Goal: Use online tool/utility: Utilize a website feature to perform a specific function

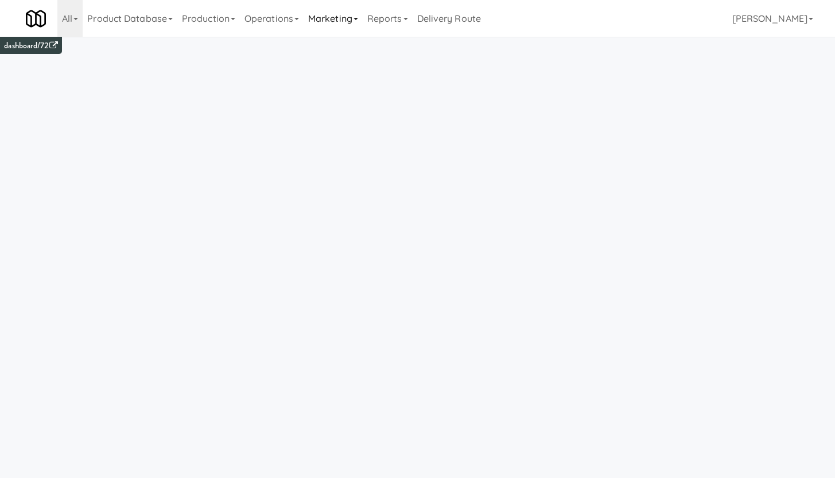
click at [347, 23] on link "Marketing" at bounding box center [333, 18] width 59 height 37
click at [292, 23] on link "Operations" at bounding box center [272, 18] width 64 height 37
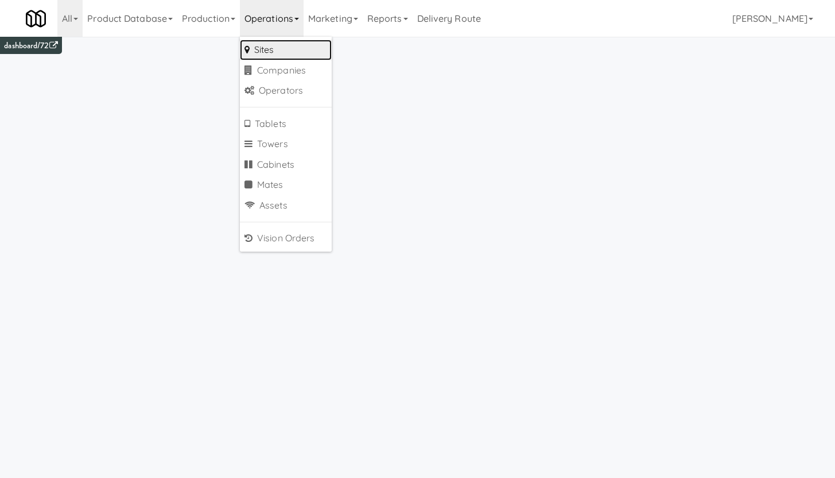
click at [291, 54] on link "Sites" at bounding box center [286, 50] width 92 height 21
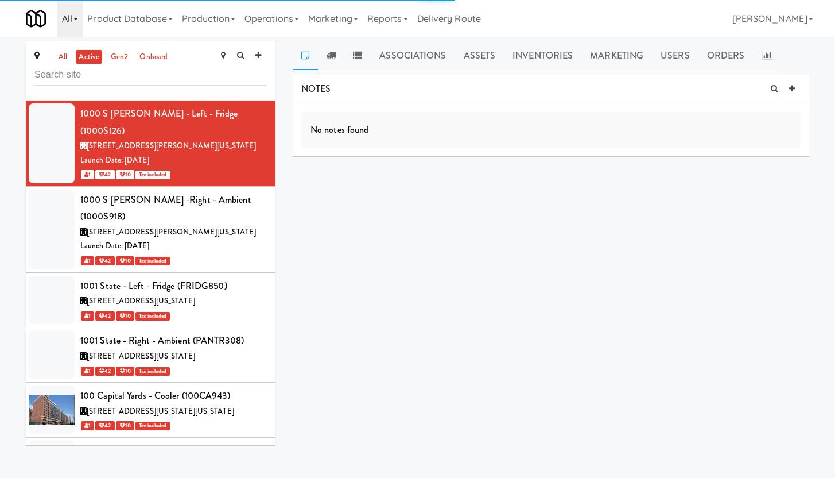
click at [76, 21] on link "All" at bounding box center [69, 18] width 25 height 37
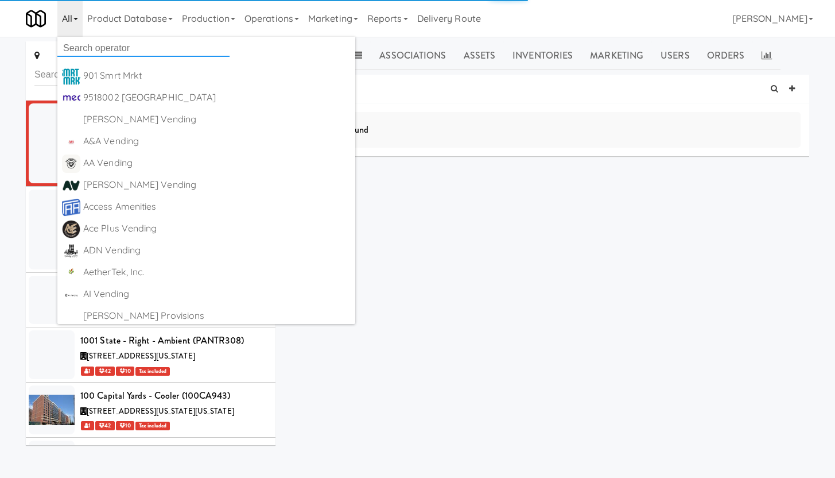
click at [86, 43] on input "text" at bounding box center [143, 48] width 172 height 17
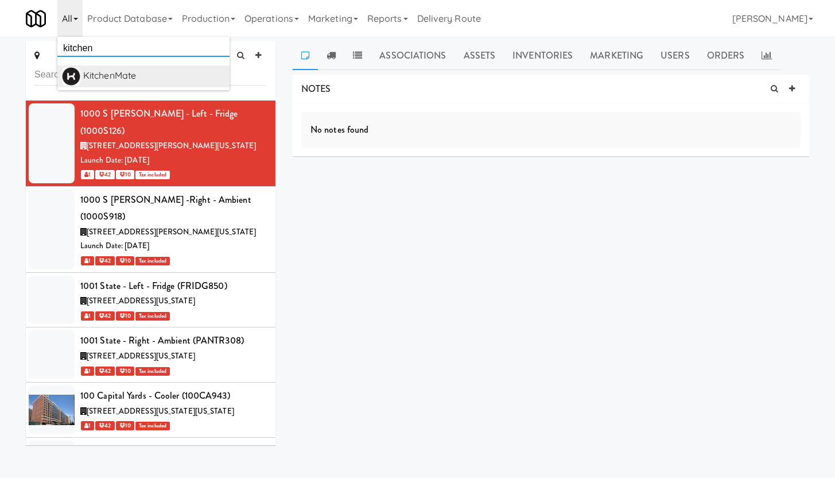
type input "kitchen"
click at [102, 84] on div "KitchenMate [URL][DOMAIN_NAME]" at bounding box center [154, 76] width 142 height 18
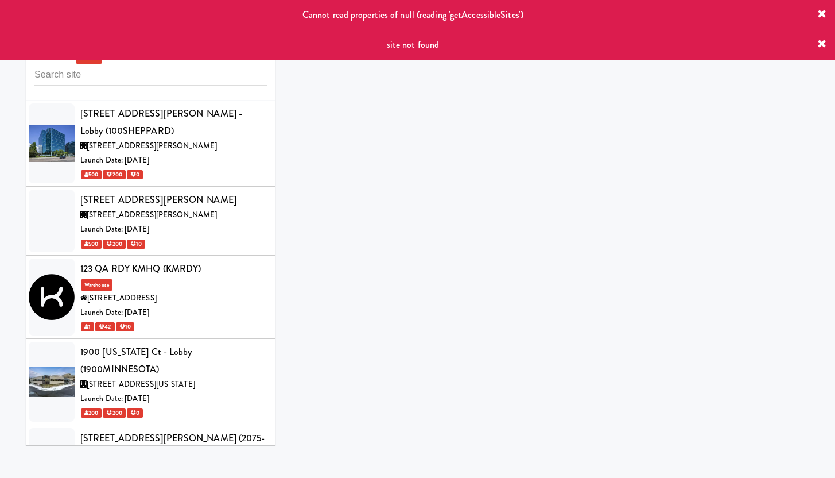
click at [825, 14] on icon at bounding box center [822, 14] width 9 height 9
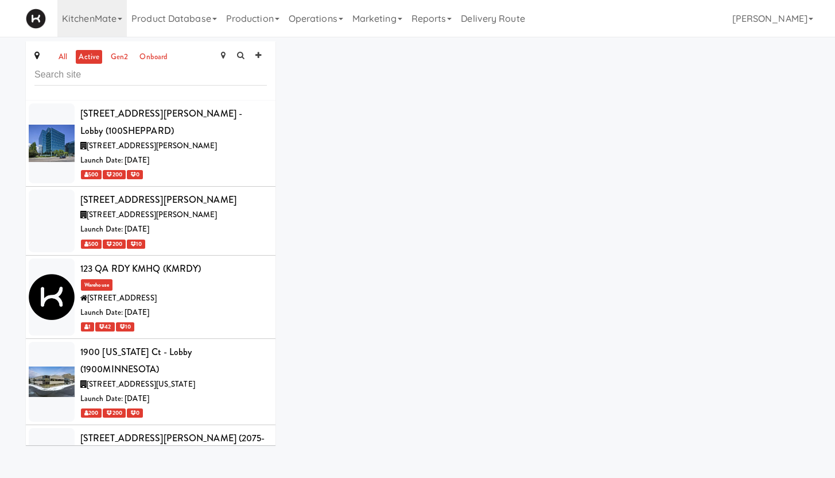
click at [820, 12] on div "Toggle navigation KitchenMate 901 Smrt Mrkt https://fridge.kitchenmate.com/site…" at bounding box center [417, 18] width 835 height 37
click at [57, 76] on input "text" at bounding box center [150, 74] width 233 height 21
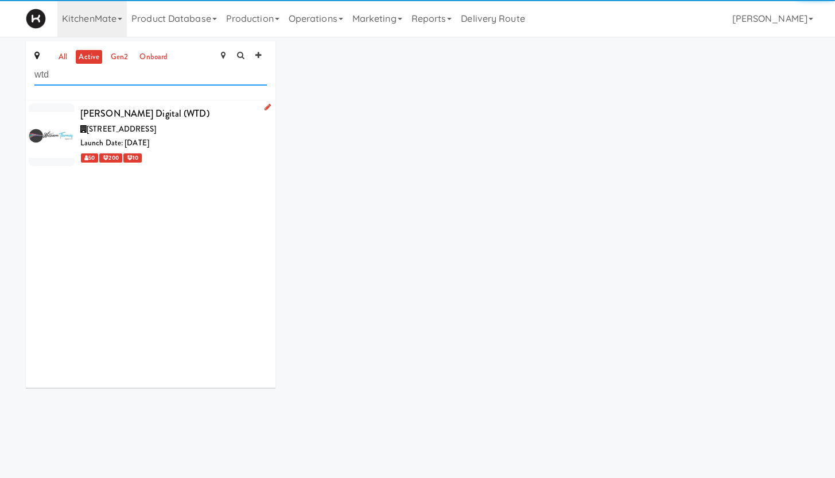
type input "wtd"
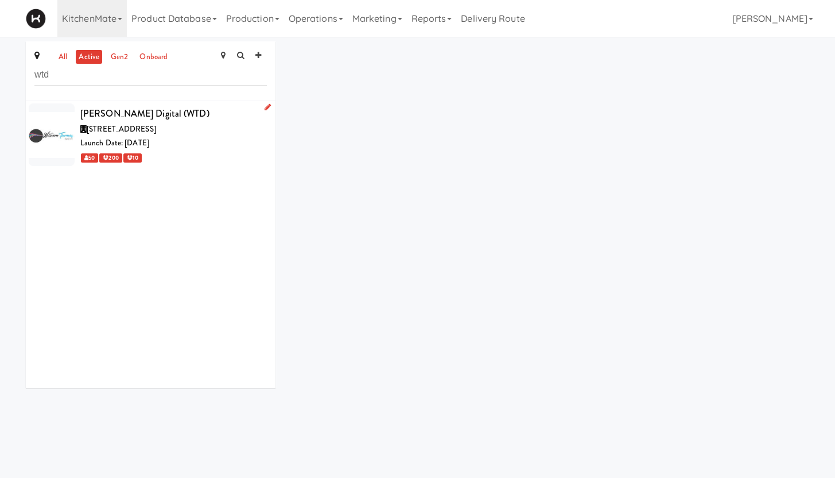
click at [189, 126] on div "[STREET_ADDRESS]" at bounding box center [173, 129] width 187 height 14
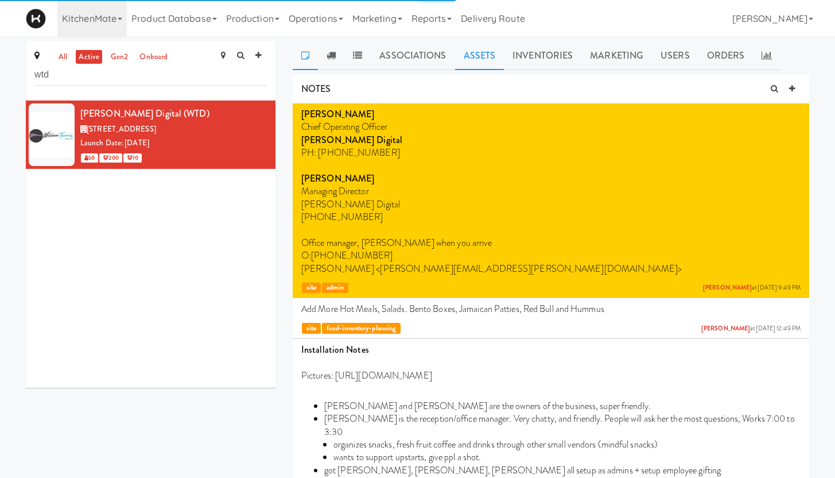
click at [490, 57] on link "Assets" at bounding box center [479, 55] width 49 height 29
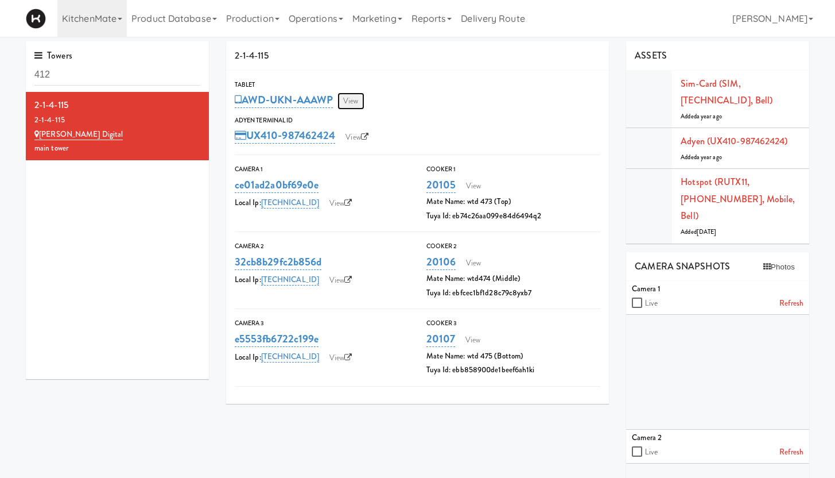
click at [354, 102] on link "View" at bounding box center [351, 100] width 26 height 17
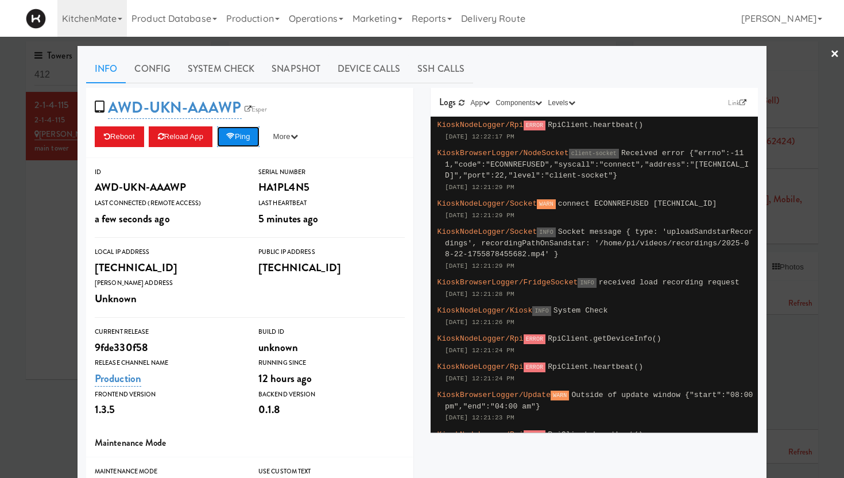
click at [243, 137] on button "Ping" at bounding box center [238, 136] width 42 height 21
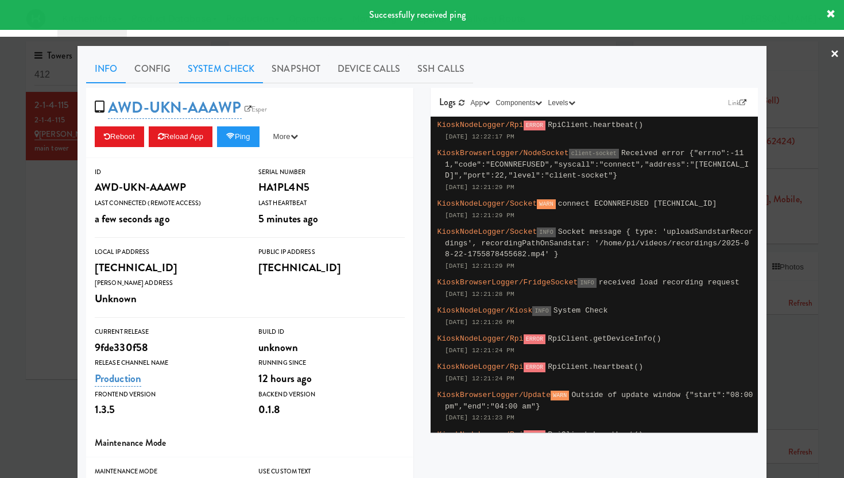
click at [214, 69] on link "System Check" at bounding box center [221, 69] width 84 height 29
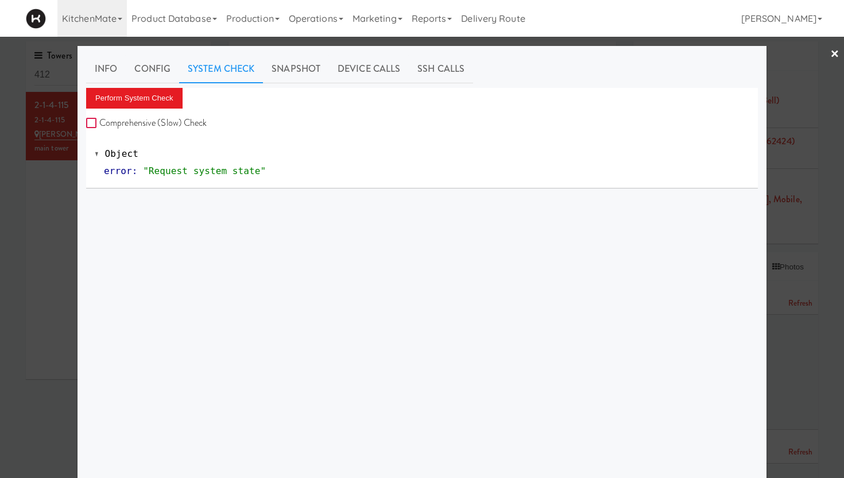
click at [87, 122] on input "Comprehensive (Slow) Check" at bounding box center [92, 123] width 13 height 9
checkbox input "true"
click at [118, 99] on button "Perform System Check" at bounding box center [134, 98] width 96 height 21
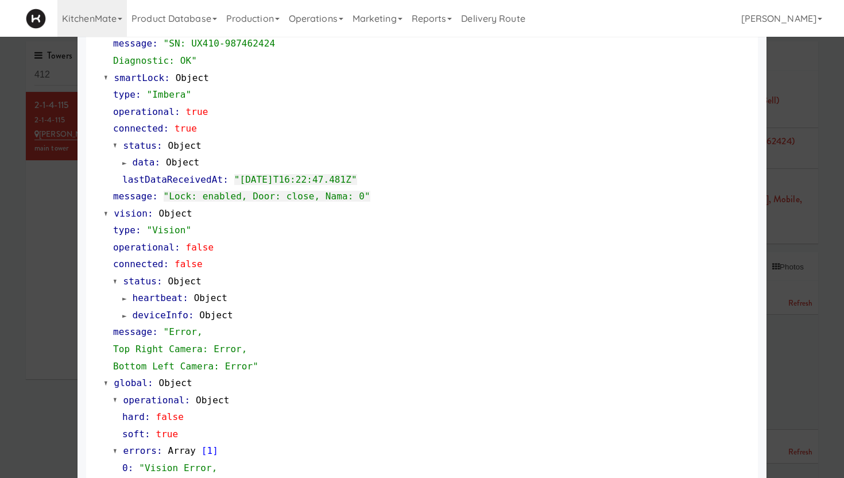
scroll to position [651, 0]
